Goal: Transaction & Acquisition: Purchase product/service

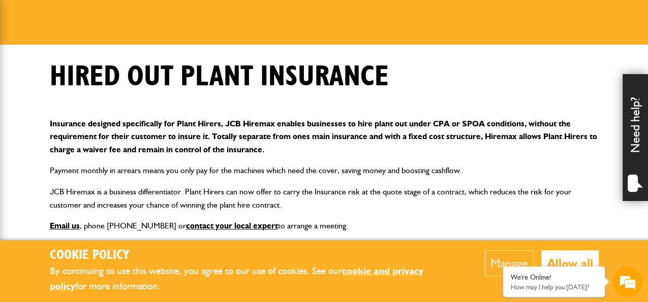
scroll to position [125, 0]
click at [546, 255] on button "Allow all" at bounding box center [569, 263] width 57 height 26
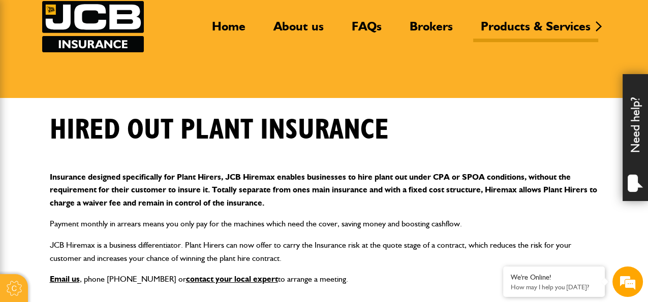
scroll to position [73, 0]
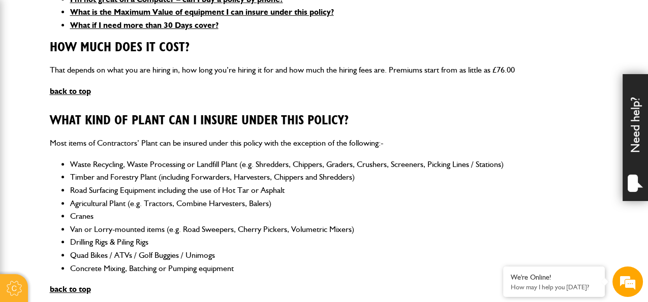
scroll to position [436, 0]
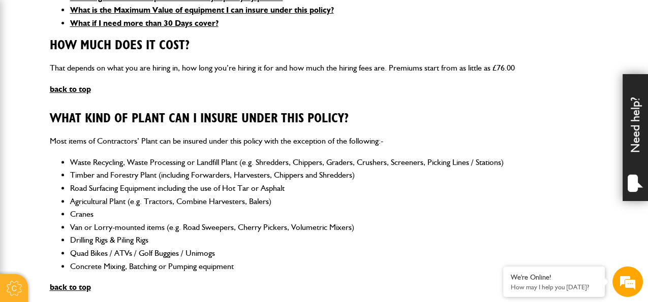
click at [263, 254] on li "Quad Bikes / ATVs / Golf Buggies / Unimogs" at bounding box center [334, 253] width 528 height 13
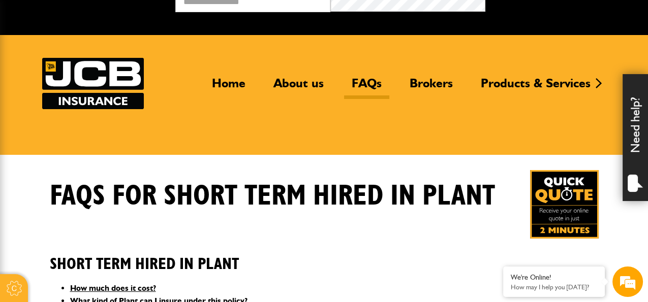
scroll to position [16, 0]
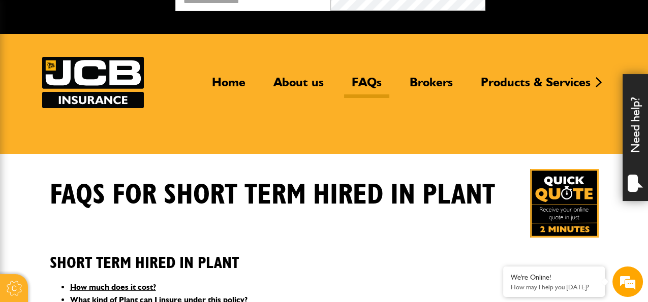
click at [559, 222] on img at bounding box center [564, 203] width 69 height 69
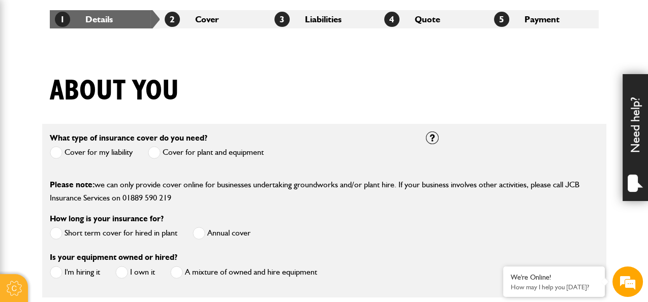
scroll to position [190, 0]
click at [156, 154] on span at bounding box center [154, 152] width 13 height 13
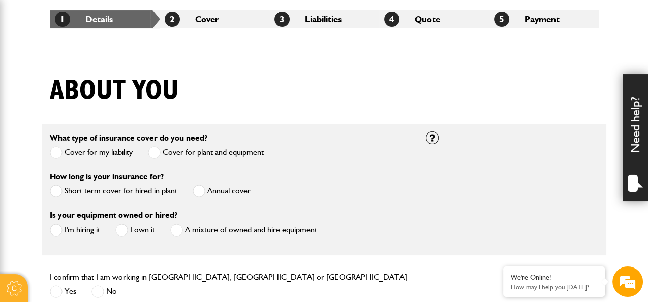
click at [202, 192] on span at bounding box center [199, 191] width 13 height 13
click at [56, 231] on span at bounding box center [56, 230] width 13 height 13
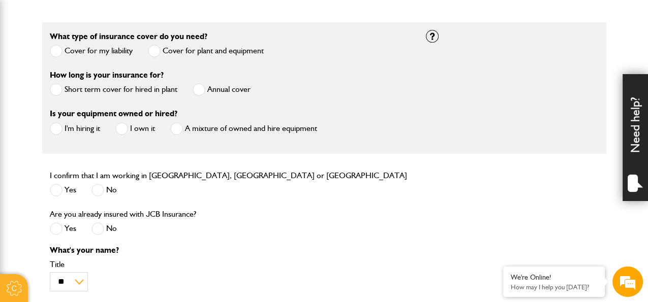
scroll to position [312, 0]
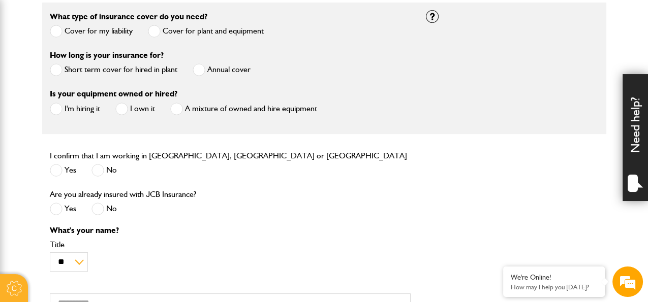
click at [57, 171] on span at bounding box center [56, 170] width 13 height 13
click at [108, 211] on label "No" at bounding box center [103, 209] width 25 height 13
click at [103, 208] on span at bounding box center [97, 209] width 13 height 13
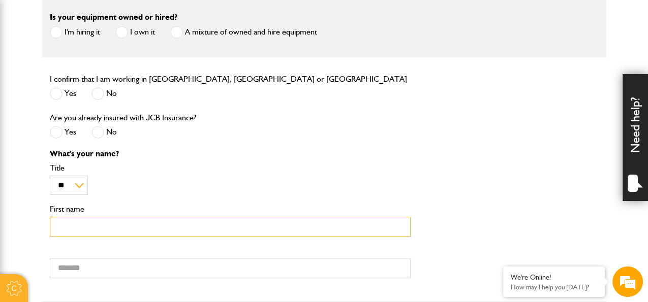
click at [122, 228] on input "First name" at bounding box center [230, 227] width 361 height 20
type input "*****"
type input "******"
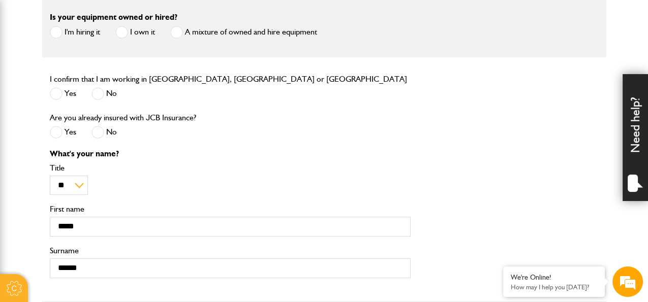
type input "**********"
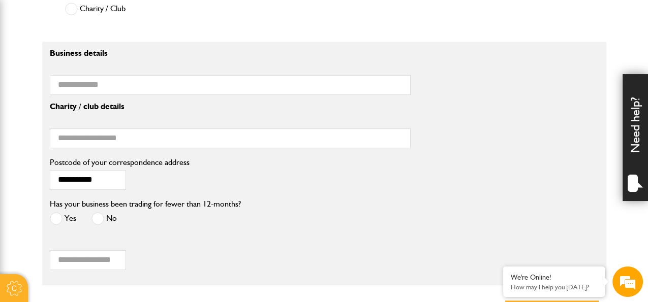
scroll to position [849, 0]
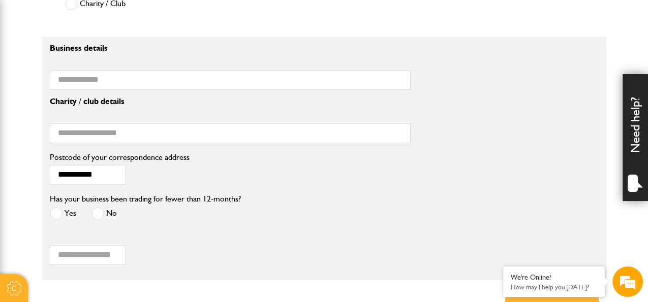
click at [98, 209] on span at bounding box center [97, 213] width 13 height 13
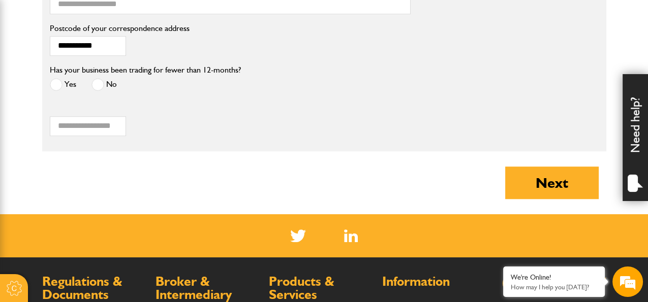
scroll to position [980, 0]
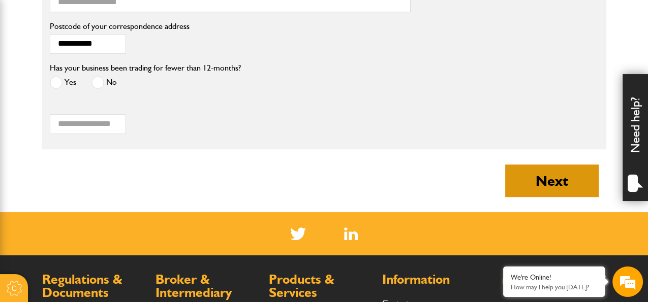
click at [527, 179] on button "Next" at bounding box center [551, 181] width 93 height 33
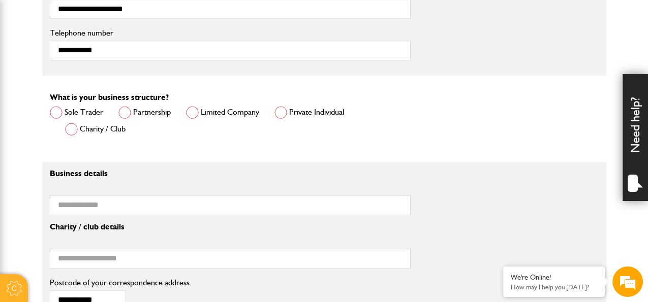
click at [281, 113] on span at bounding box center [280, 112] width 13 height 13
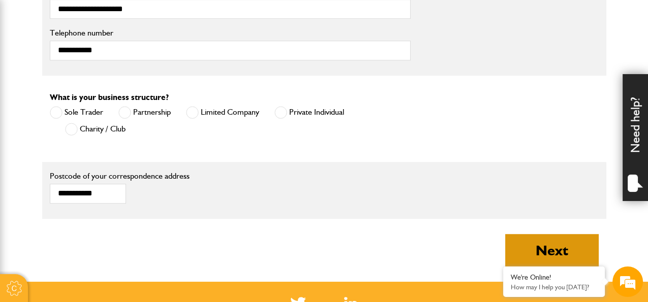
click at [530, 238] on button "Next" at bounding box center [551, 250] width 93 height 33
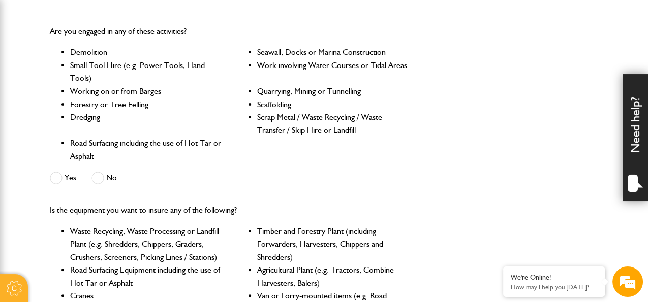
scroll to position [302, 0]
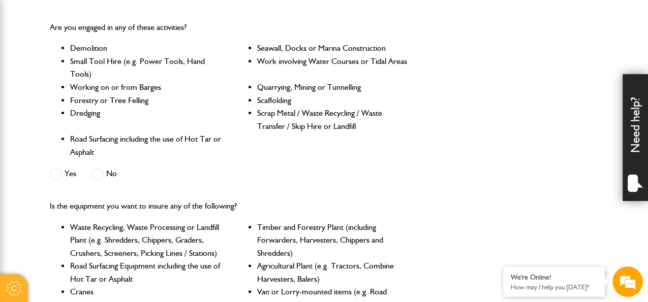
click at [95, 173] on span at bounding box center [97, 174] width 13 height 13
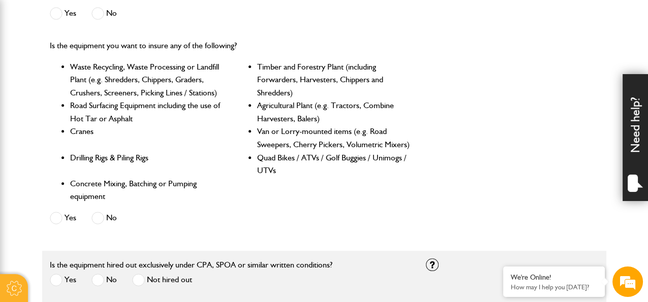
scroll to position [0, 0]
click at [229, 156] on ul "Waste Recycling, Waste Processing or Landfill Plant (e.g. Shredders, Chippers, …" at bounding box center [230, 131] width 361 height 143
click at [109, 226] on div "No" at bounding box center [103, 219] width 25 height 17
click at [103, 217] on span at bounding box center [97, 218] width 13 height 13
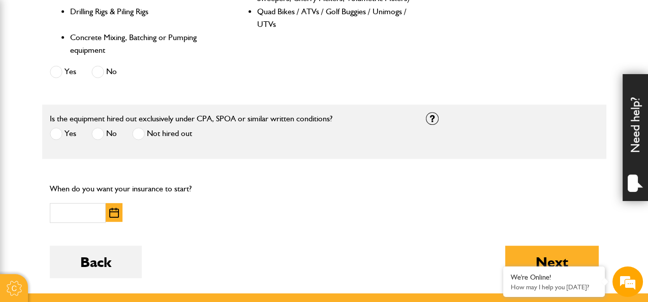
scroll to position [626, 0]
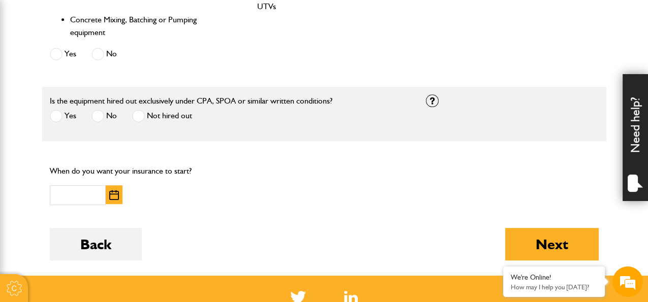
click at [59, 114] on span at bounding box center [56, 116] width 13 height 13
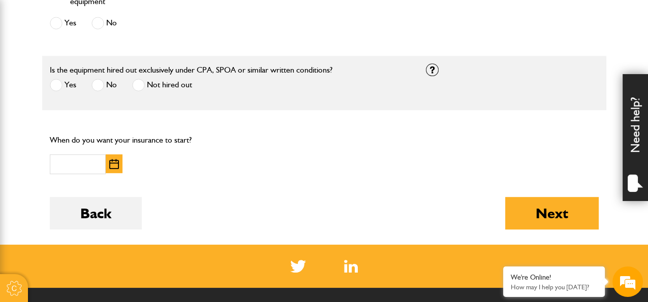
scroll to position [660, 0]
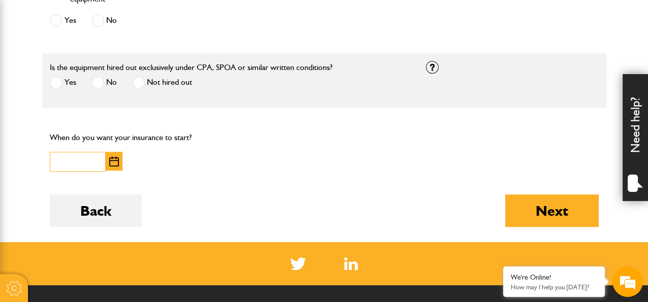
click at [87, 158] on input "text" at bounding box center [78, 162] width 56 height 20
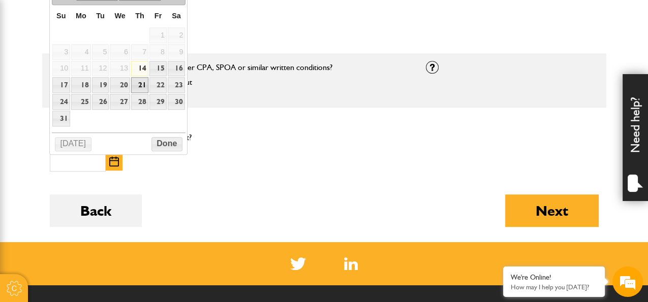
click at [141, 84] on link "21" at bounding box center [139, 85] width 17 height 16
type input "**********"
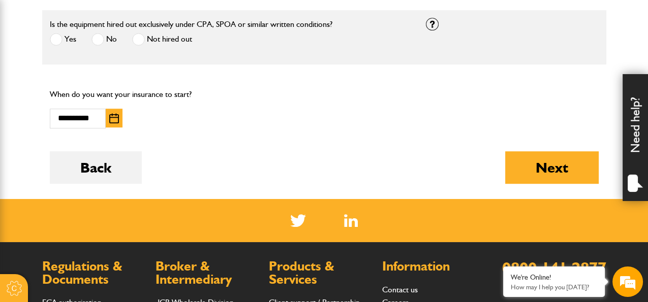
scroll to position [702, 0]
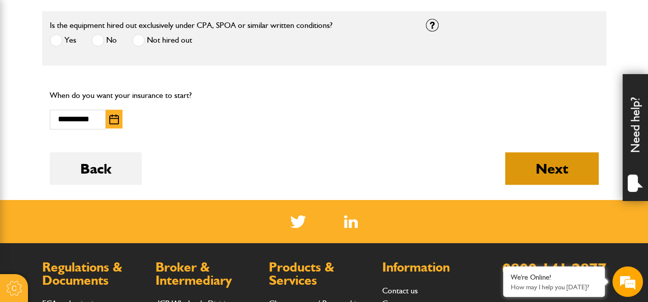
click at [529, 166] on button "Next" at bounding box center [551, 168] width 93 height 33
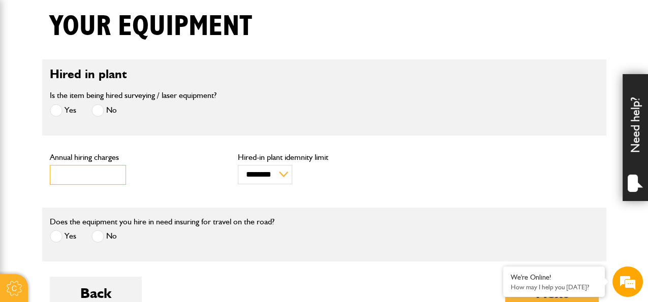
drag, startPoint x: 76, startPoint y: 173, endPoint x: 45, endPoint y: 169, distance: 30.7
click at [45, 169] on div "*** Annual hiring charges" at bounding box center [136, 172] width 188 height 42
type input "****"
click at [164, 195] on form "Hired in plant Is the item being hired surveying / laser equipment? Yes No Valu…" at bounding box center [324, 191] width 549 height 265
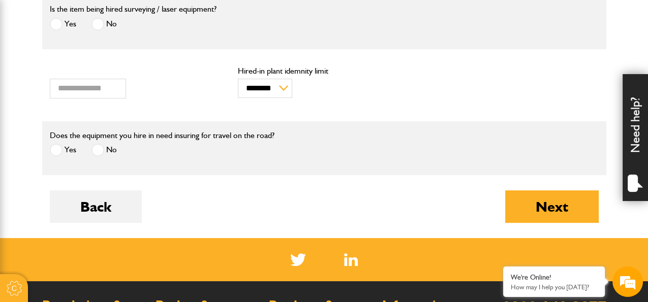
scroll to position [341, 0]
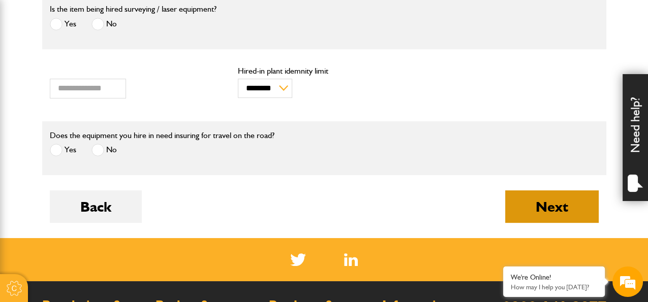
click at [545, 201] on button "Next" at bounding box center [551, 206] width 93 height 33
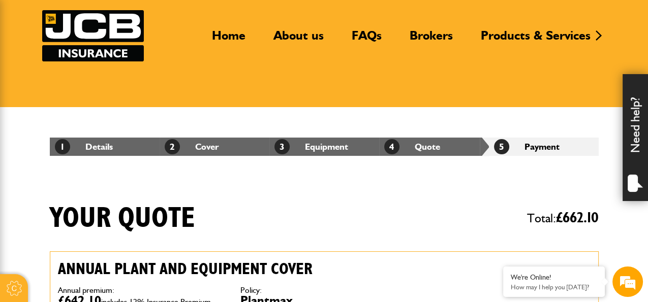
scroll to position [62, 0]
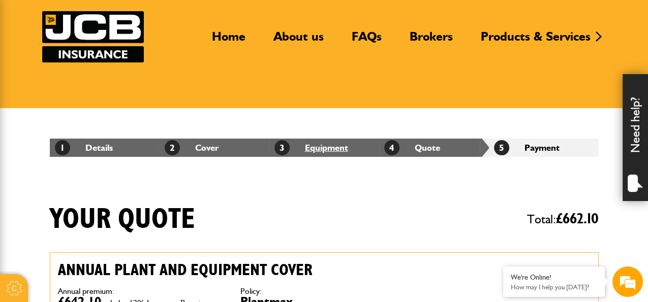
click at [337, 145] on link "3 Equipment" at bounding box center [311, 147] width 74 height 11
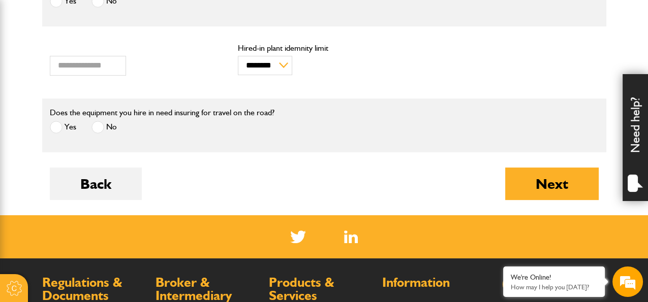
scroll to position [349, 0]
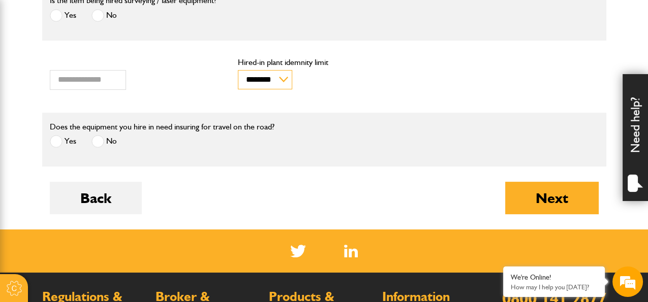
click at [283, 77] on select "******** ********" at bounding box center [265, 79] width 54 height 19
click at [333, 79] on div "******** ******** Hired-in plant idemnity limit" at bounding box center [324, 73] width 173 height 31
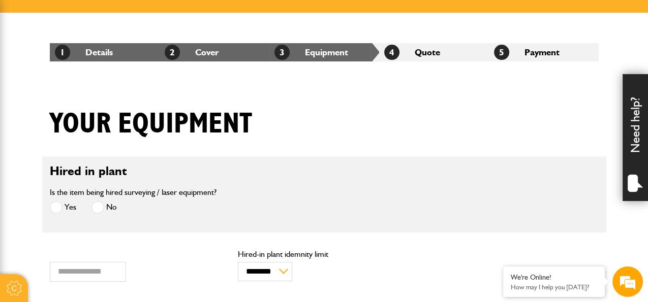
scroll to position [0, 0]
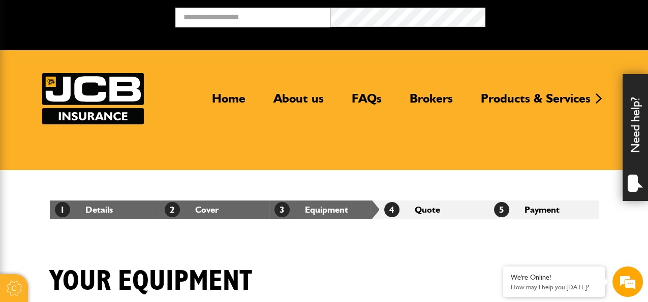
click at [444, 208] on li "4 Quote" at bounding box center [434, 210] width 110 height 18
click at [428, 208] on li "4 Quote" at bounding box center [434, 210] width 110 height 18
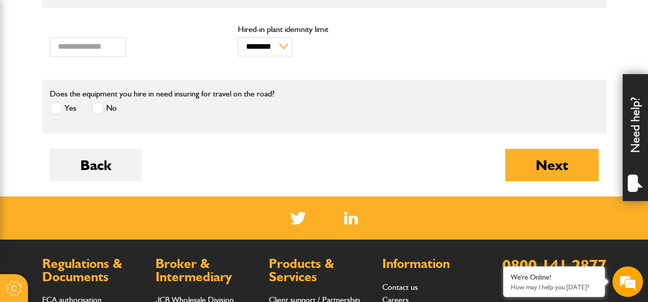
scroll to position [384, 0]
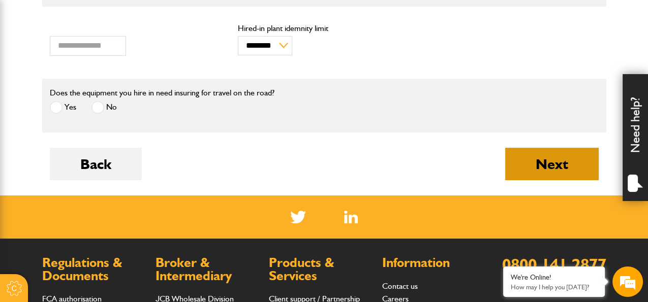
click at [545, 158] on button "Next" at bounding box center [551, 164] width 93 height 33
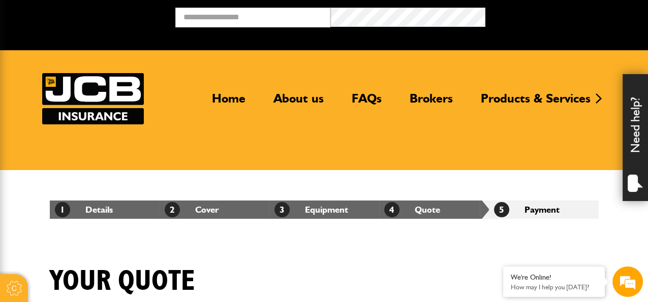
click at [314, 236] on div "1 Details 2 Cover 3 Equipment 4 Quote 5 Payment" at bounding box center [324, 209] width 564 height 79
click at [232, 94] on link "Home" at bounding box center [228, 102] width 49 height 23
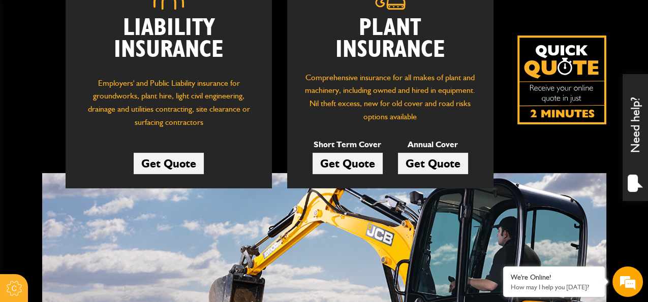
scroll to position [184, 0]
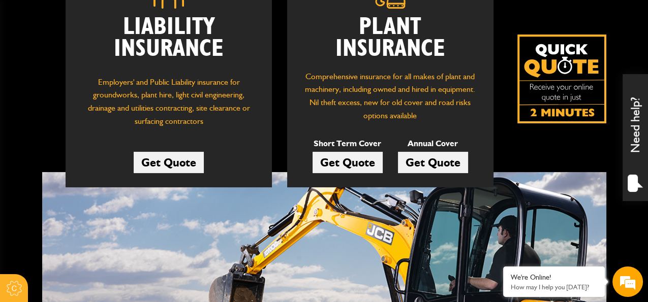
click at [360, 156] on link "Get Quote" at bounding box center [347, 162] width 70 height 21
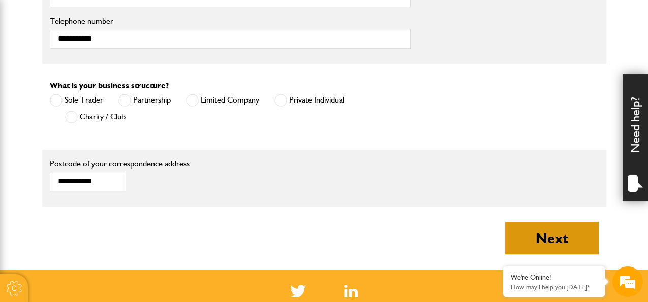
scroll to position [735, 0]
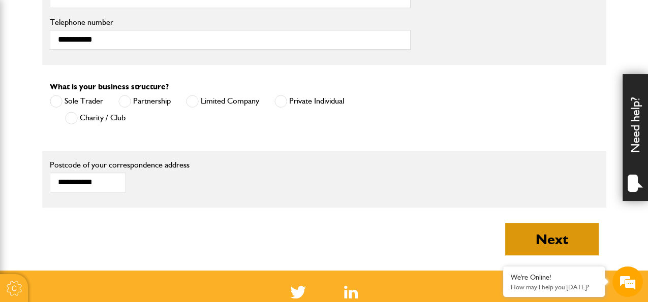
click at [520, 241] on button "Next" at bounding box center [551, 239] width 93 height 33
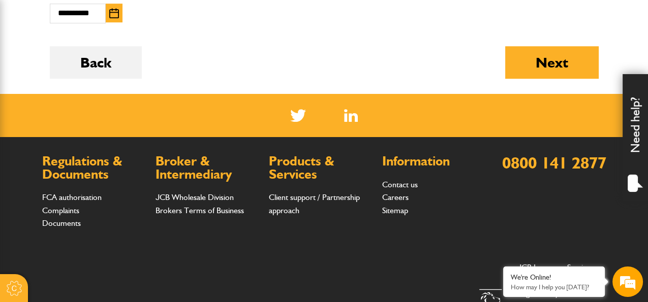
scroll to position [814, 0]
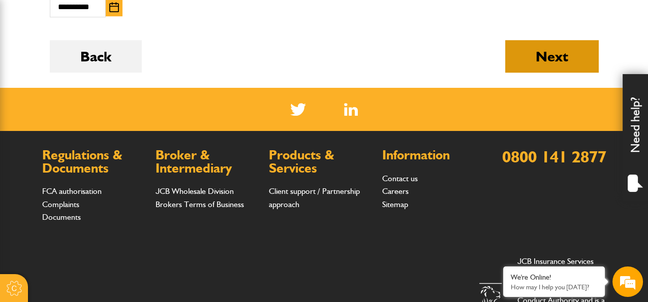
click at [552, 50] on button "Next" at bounding box center [551, 56] width 93 height 33
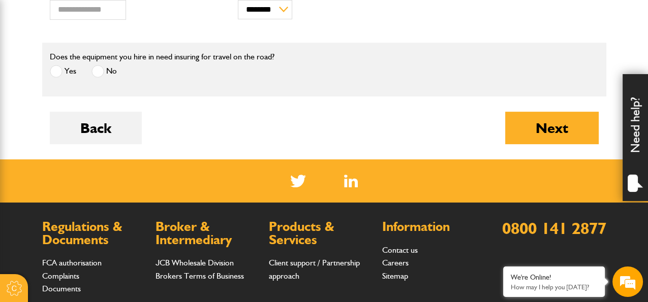
scroll to position [422, 0]
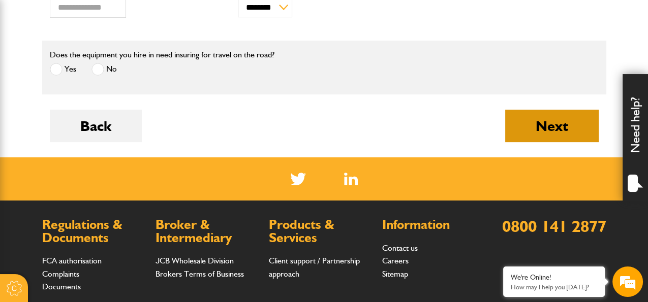
click at [540, 123] on button "Next" at bounding box center [551, 126] width 93 height 33
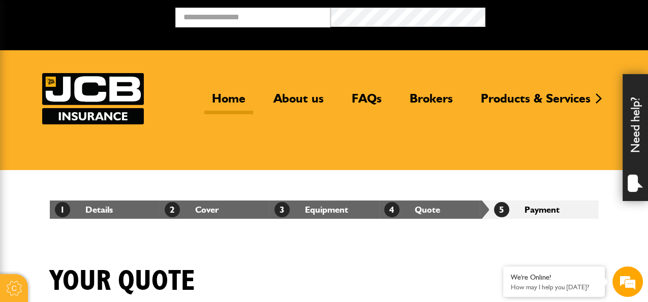
click at [233, 100] on link "Home" at bounding box center [228, 102] width 49 height 23
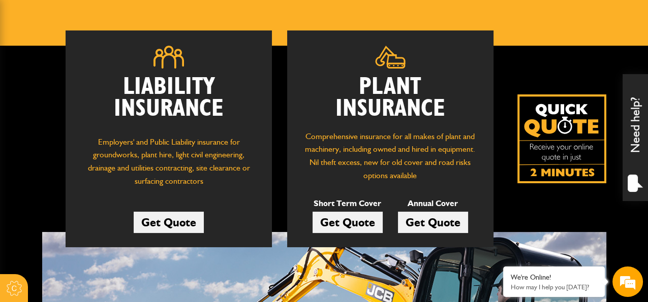
scroll to position [130, 0]
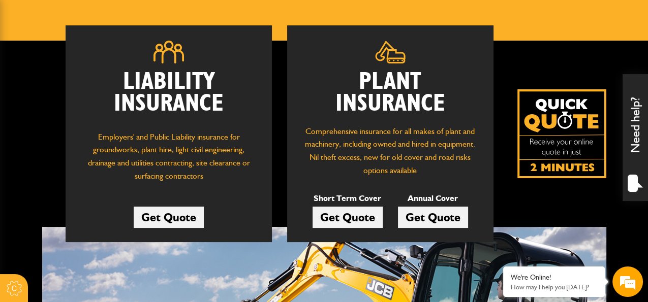
click at [370, 215] on link "Get Quote" at bounding box center [347, 217] width 70 height 21
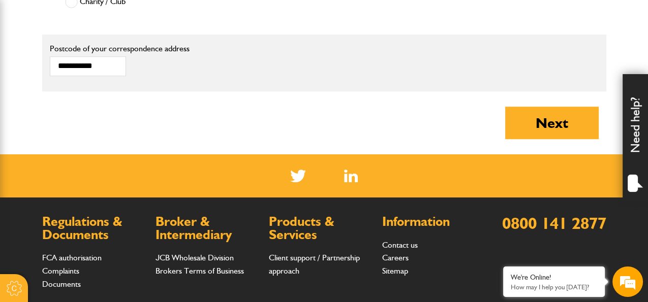
scroll to position [853, 0]
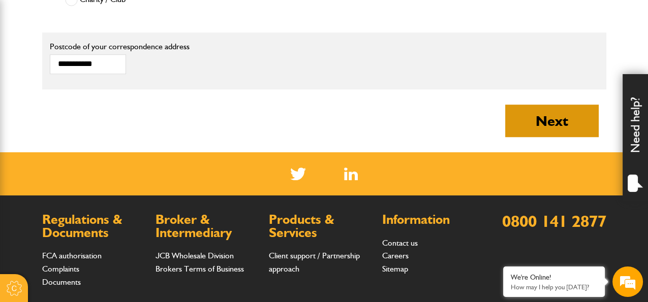
click at [523, 124] on button "Next" at bounding box center [551, 121] width 93 height 33
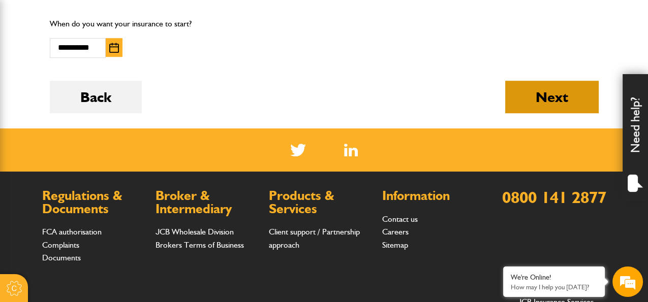
scroll to position [774, 0]
click at [555, 85] on button "Next" at bounding box center [551, 97] width 93 height 33
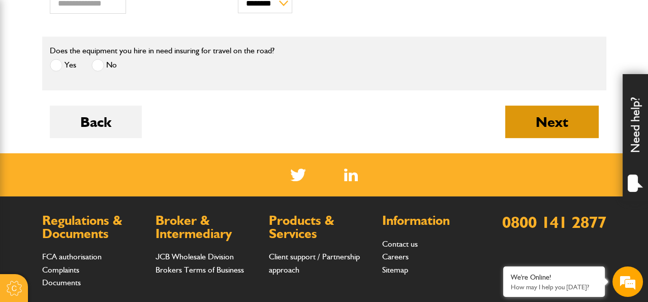
scroll to position [430, 0]
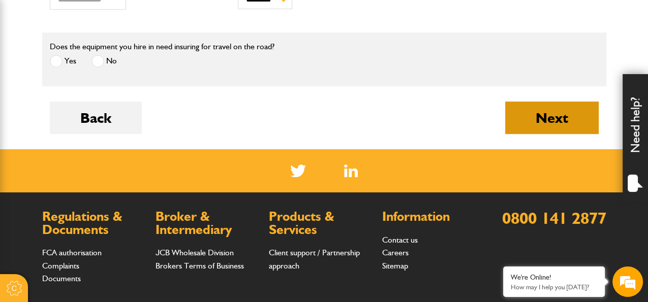
click at [534, 110] on button "Next" at bounding box center [551, 118] width 93 height 33
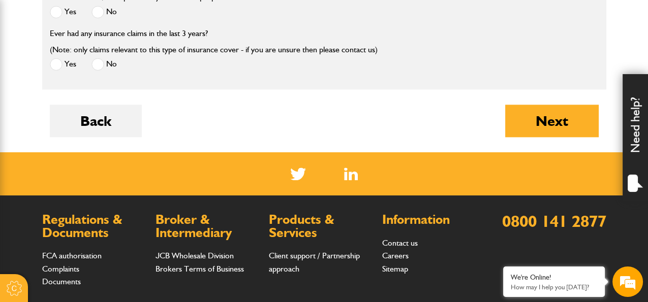
scroll to position [1542, 0]
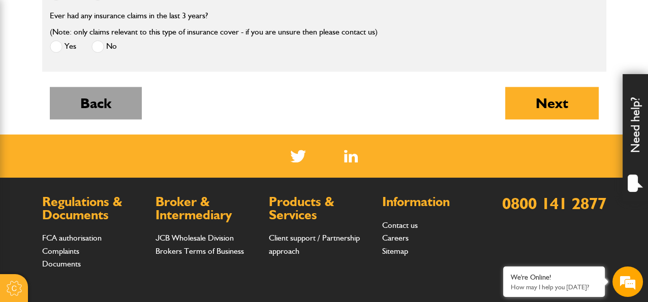
click at [100, 103] on button "Back" at bounding box center [96, 103] width 92 height 33
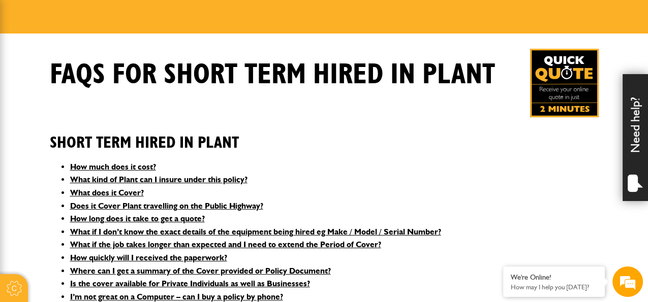
scroll to position [137, 0]
click at [555, 99] on img at bounding box center [564, 83] width 69 height 69
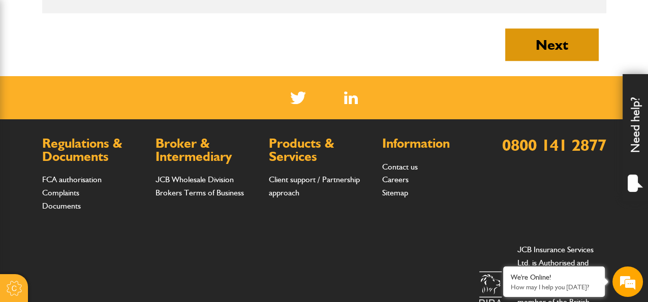
scroll to position [931, 0]
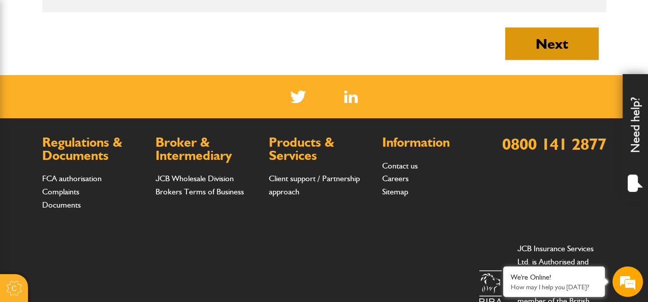
click at [551, 35] on button "Next" at bounding box center [551, 43] width 93 height 33
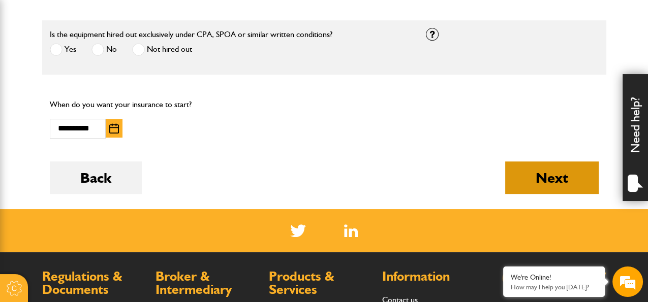
scroll to position [693, 0]
click at [517, 180] on button "Next" at bounding box center [551, 178] width 93 height 33
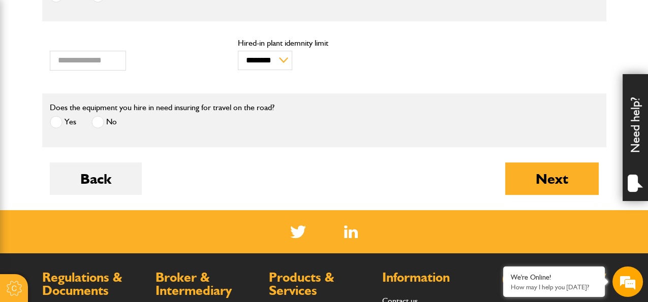
scroll to position [380, 0]
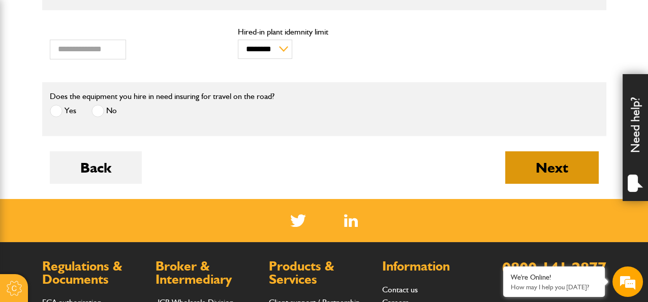
click at [517, 177] on button "Next" at bounding box center [551, 167] width 93 height 33
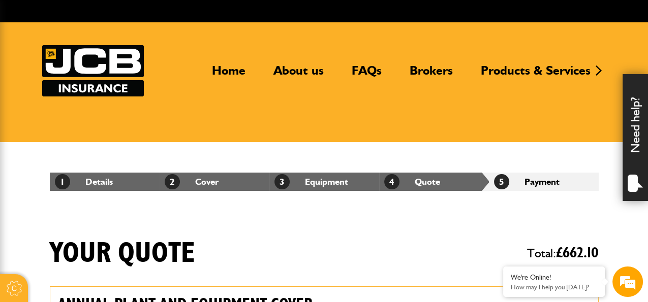
scroll to position [19, 0]
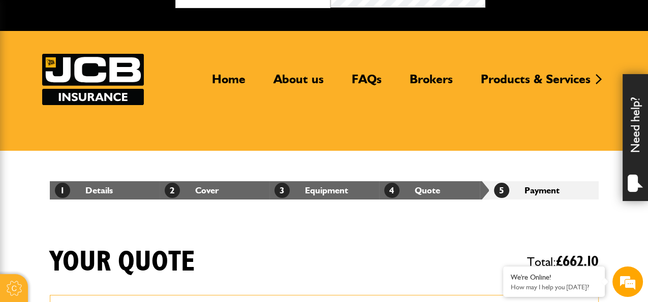
click at [416, 194] on li "4 Quote" at bounding box center [434, 190] width 110 height 18
click at [436, 193] on li "4 Quote" at bounding box center [434, 190] width 110 height 18
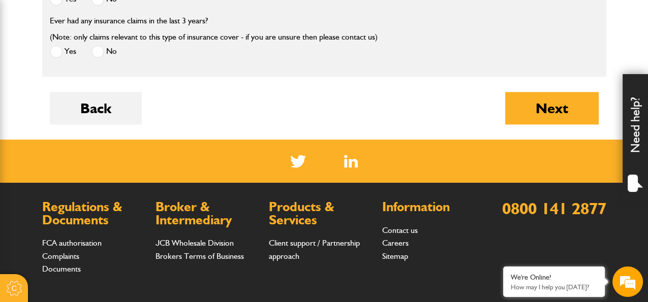
scroll to position [1537, 0]
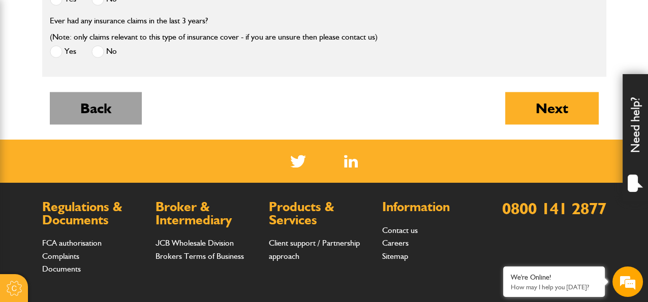
drag, startPoint x: 436, startPoint y: 193, endPoint x: 75, endPoint y: 94, distance: 374.7
click at [75, 94] on button "Back" at bounding box center [96, 108] width 92 height 33
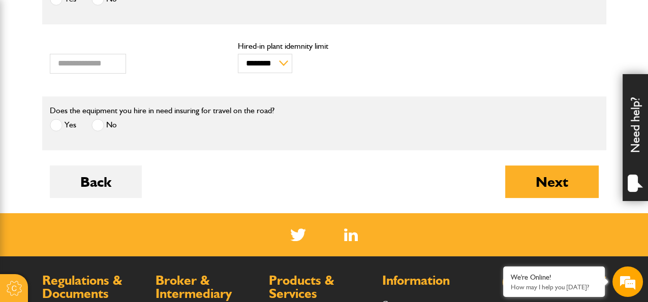
scroll to position [378, 0]
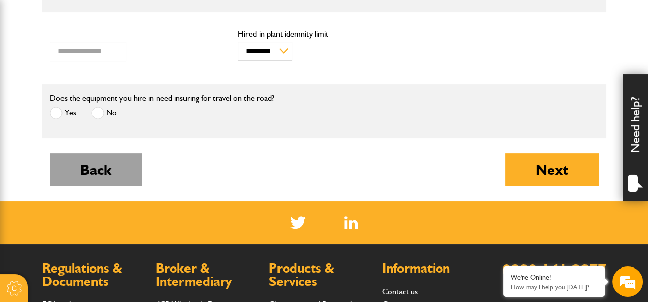
click at [95, 160] on button "Back" at bounding box center [96, 169] width 92 height 33
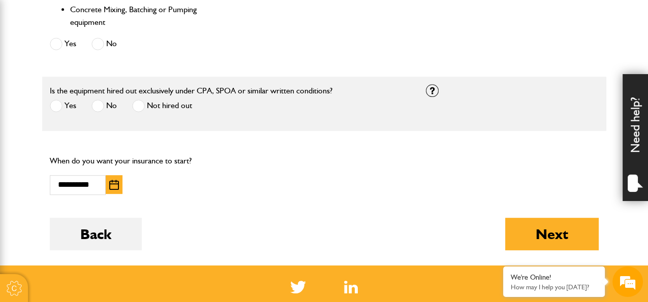
click at [118, 184] on button "button" at bounding box center [114, 184] width 17 height 19
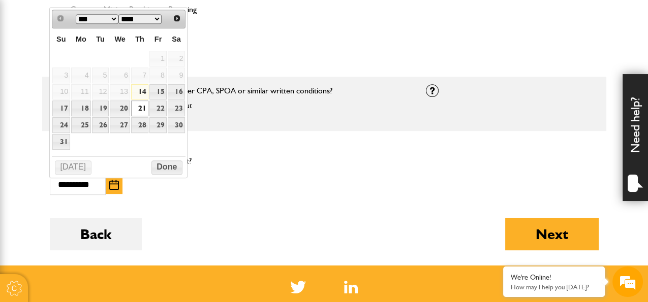
click at [118, 184] on button "button" at bounding box center [114, 184] width 17 height 19
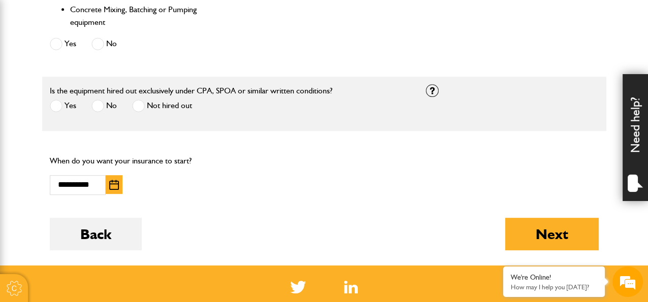
click at [194, 176] on div "**********" at bounding box center [127, 185] width 155 height 20
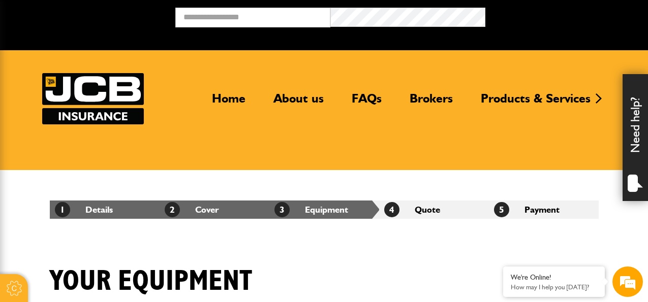
scroll to position [378, 0]
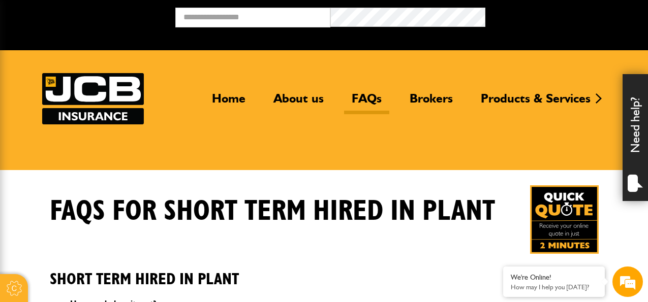
scroll to position [137, 0]
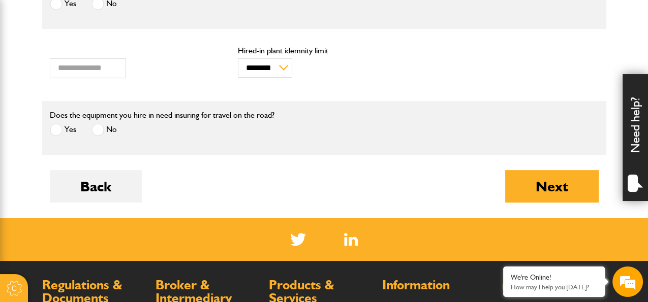
scroll to position [339, 0]
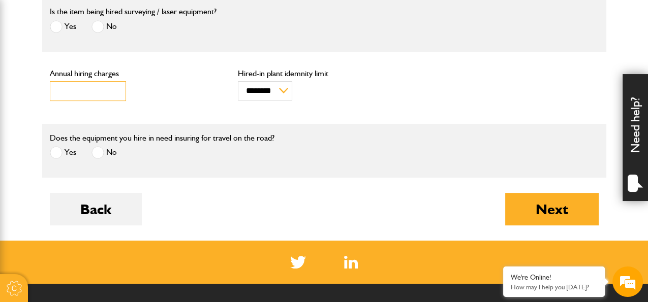
click at [61, 89] on input "****" at bounding box center [88, 91] width 76 height 20
type input "****"
click at [473, 191] on form "Hired in plant Is the item being hired surveying / laser equipment? Yes No * Va…" at bounding box center [324, 108] width 549 height 265
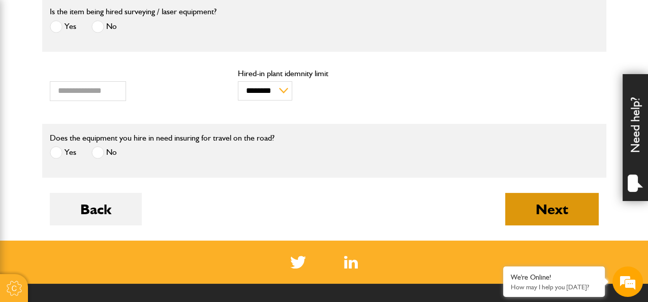
click at [531, 208] on button "Next" at bounding box center [551, 209] width 93 height 33
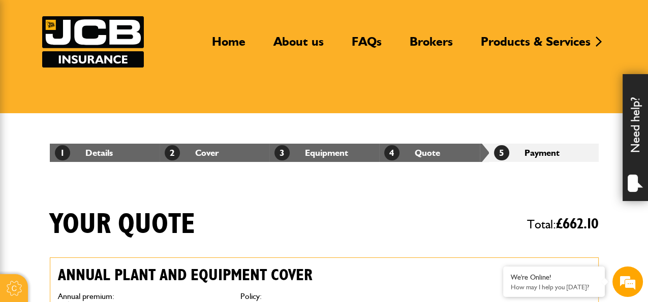
scroll to position [56, 0]
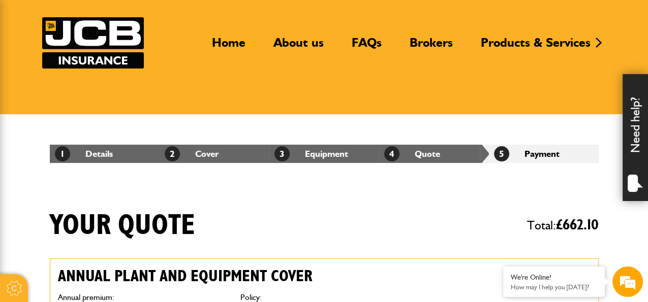
click at [423, 86] on header "Home About us FAQs Brokers Products & Services Construction insurance Car and c…" at bounding box center [324, 54] width 648 height 120
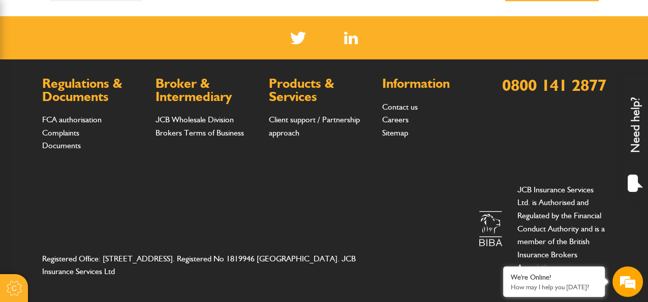
scroll to position [1477, 0]
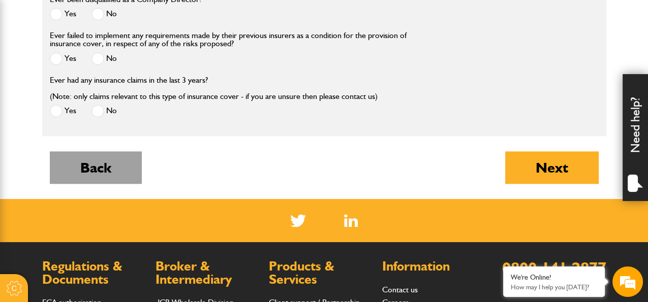
click at [86, 151] on button "Back" at bounding box center [96, 167] width 92 height 33
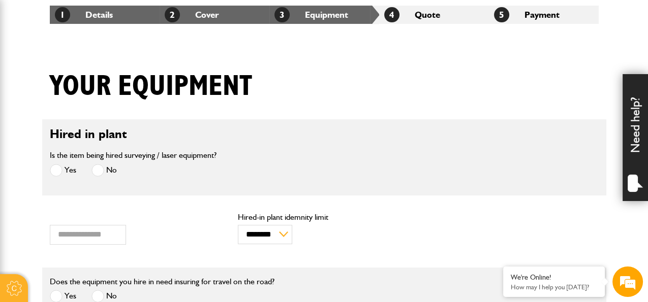
scroll to position [189, 0]
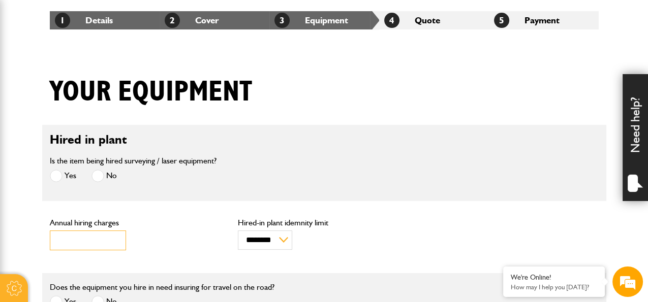
drag, startPoint x: 61, startPoint y: 242, endPoint x: 53, endPoint y: 241, distance: 8.2
click at [53, 241] on input "****" at bounding box center [88, 241] width 76 height 20
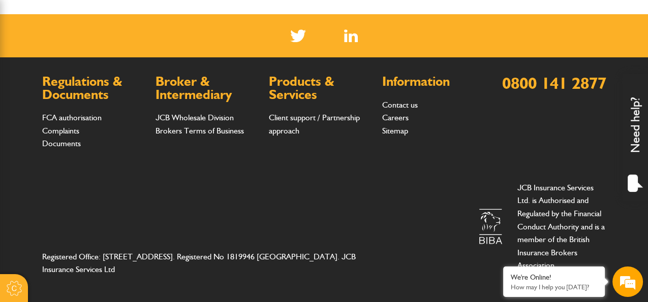
scroll to position [500, 0]
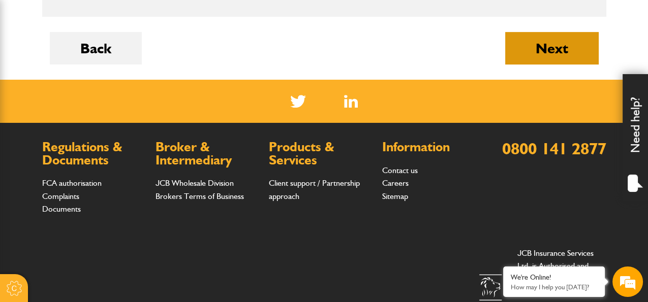
type input "*****"
click at [570, 33] on button "Next" at bounding box center [551, 48] width 93 height 33
